Goal: Browse casually

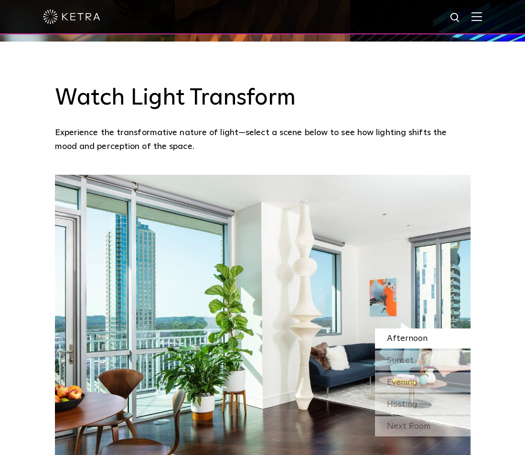
scroll to position [720, 0]
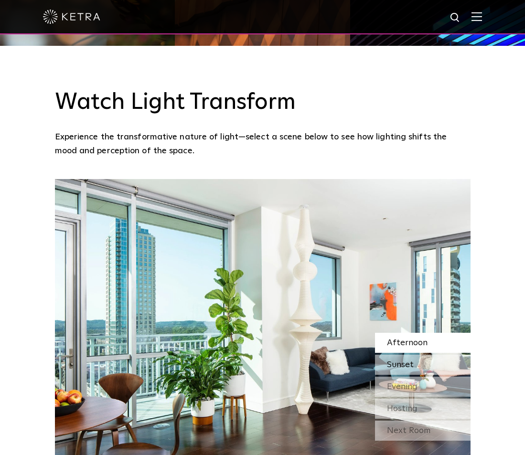
click at [423, 355] on div "Sunset" at bounding box center [422, 365] width 95 height 20
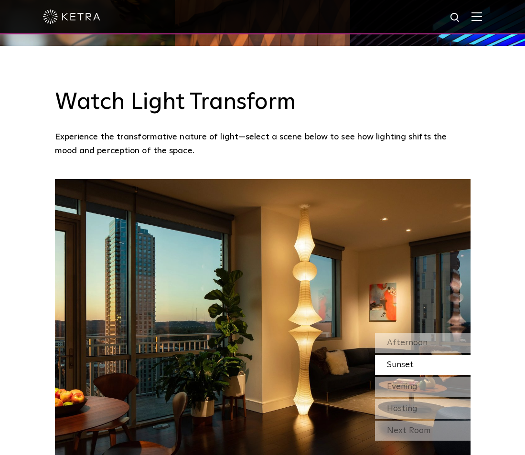
click at [421, 346] on div "Afternoon Sunset Evening Hosting" at bounding box center [422, 376] width 95 height 86
click at [420, 377] on div "Evening" at bounding box center [422, 387] width 95 height 20
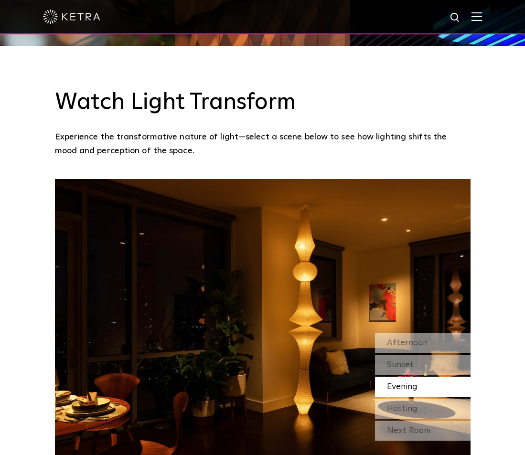
click at [410, 369] on div "Afternoon Sunset Evening Hosting" at bounding box center [422, 376] width 95 height 86
click at [412, 404] on span "Hosting" at bounding box center [402, 408] width 31 height 9
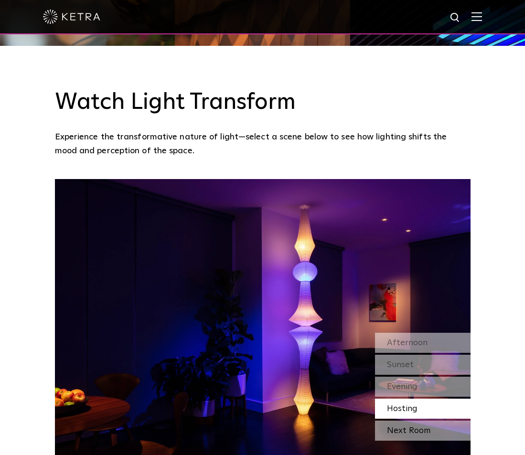
click at [412, 421] on div "Next Room" at bounding box center [422, 431] width 95 height 20
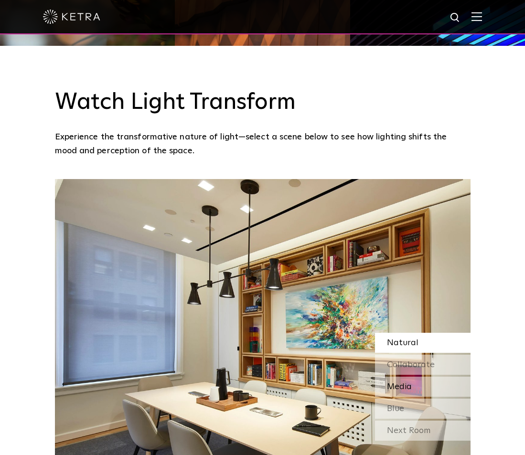
click at [405, 382] on span "Media" at bounding box center [399, 386] width 25 height 9
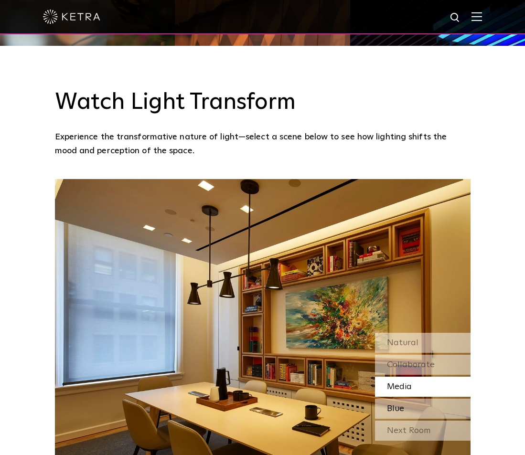
click at [406, 399] on div "Blue" at bounding box center [422, 409] width 95 height 20
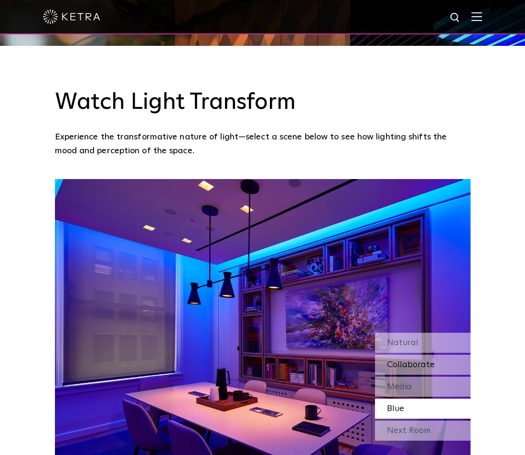
click at [404, 360] on span "Collaborate" at bounding box center [411, 364] width 48 height 9
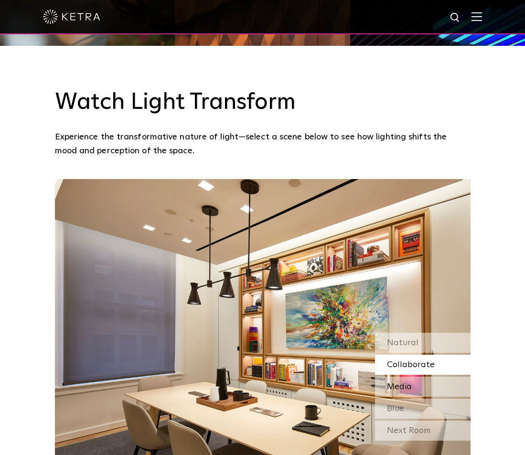
click at [408, 382] on span "Media" at bounding box center [399, 386] width 25 height 9
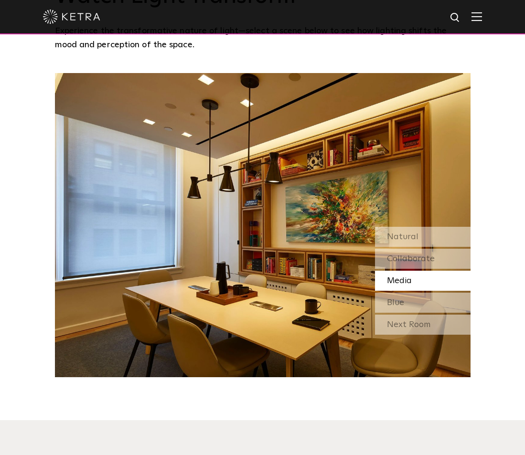
scroll to position [825, 0]
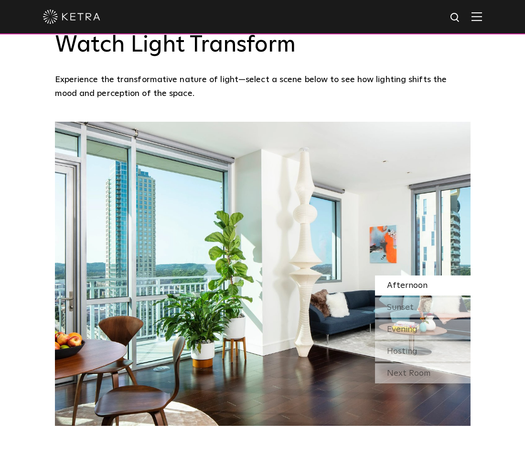
scroll to position [784, 0]
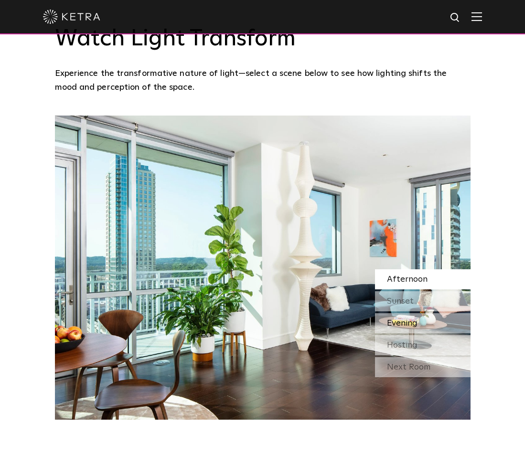
click at [403, 313] on div "Evening" at bounding box center [422, 323] width 95 height 20
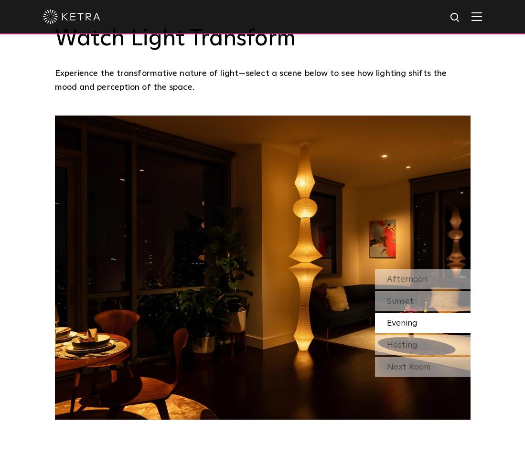
scroll to position [792, 0]
